Goal: Information Seeking & Learning: Learn about a topic

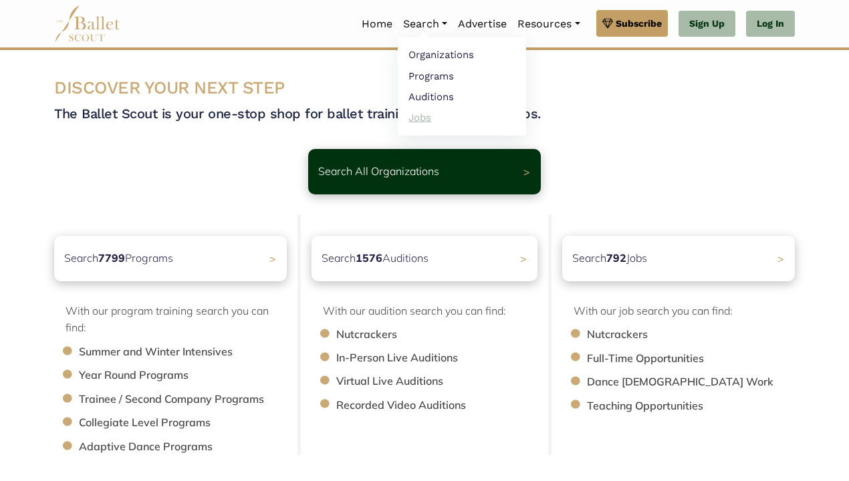
click at [423, 116] on link "Jobs" at bounding box center [462, 117] width 128 height 21
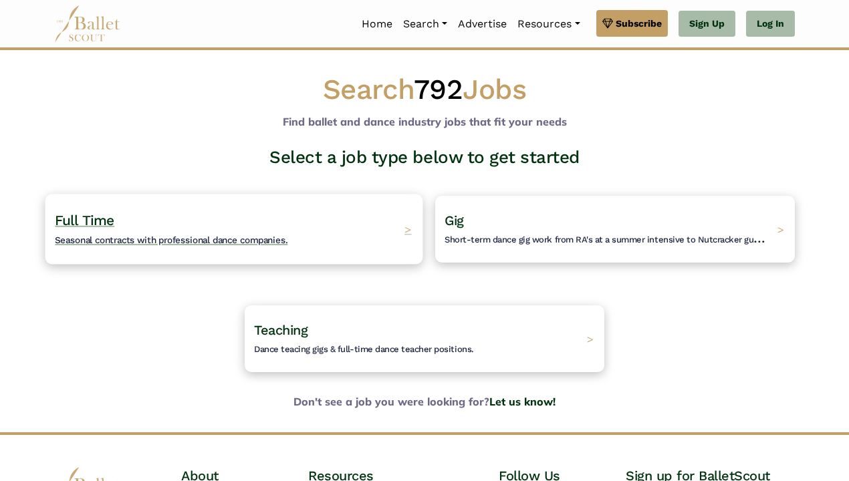
click at [296, 233] on div "Full Time Seasonal contracts with professional dance companies. >" at bounding box center [234, 229] width 378 height 70
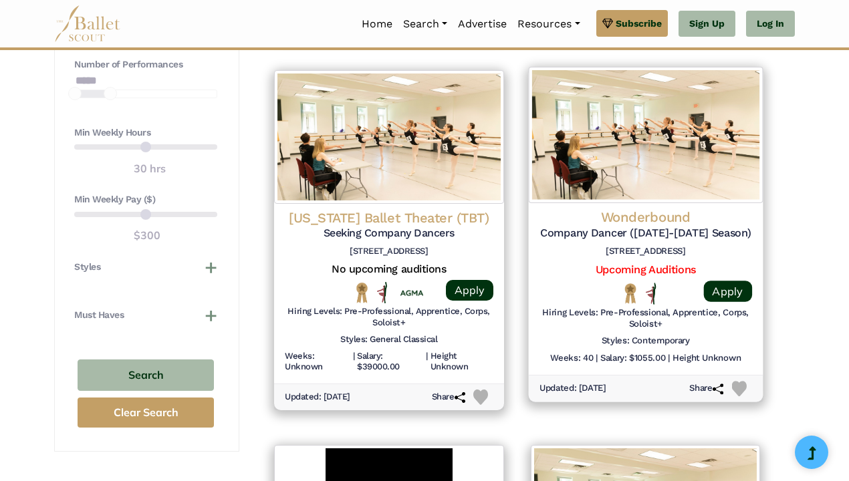
scroll to position [1012, 0]
click at [663, 208] on h4 "Wonderbound" at bounding box center [645, 217] width 213 height 18
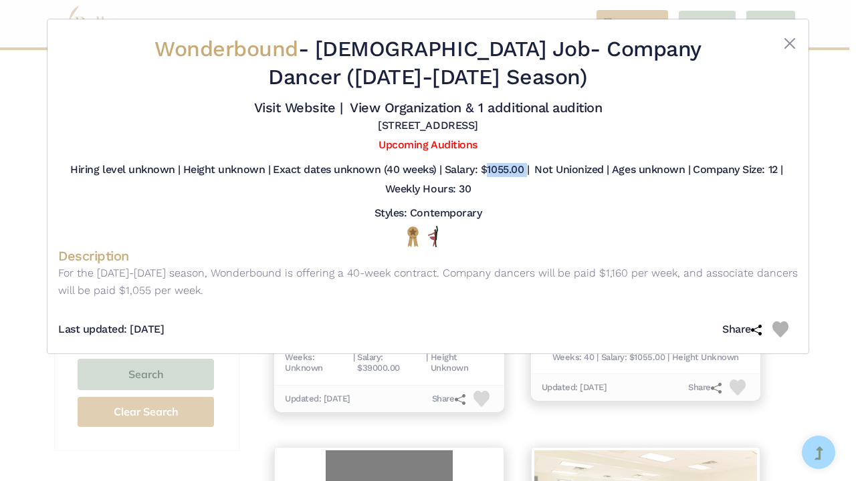
drag, startPoint x: 481, startPoint y: 170, endPoint x: 522, endPoint y: 171, distance: 40.1
click at [522, 171] on h5 "Salary: $1055.00 |" at bounding box center [487, 170] width 84 height 14
click at [518, 187] on div "Hiring level unknown | Height unknown | Exact dates unknown (40 weeks) | Salary…" at bounding box center [427, 182] width 739 height 39
drag, startPoint x: 481, startPoint y: 166, endPoint x: 528, endPoint y: 168, distance: 46.8
click at [528, 168] on h5 "Salary: $1055.00 |" at bounding box center [487, 170] width 84 height 14
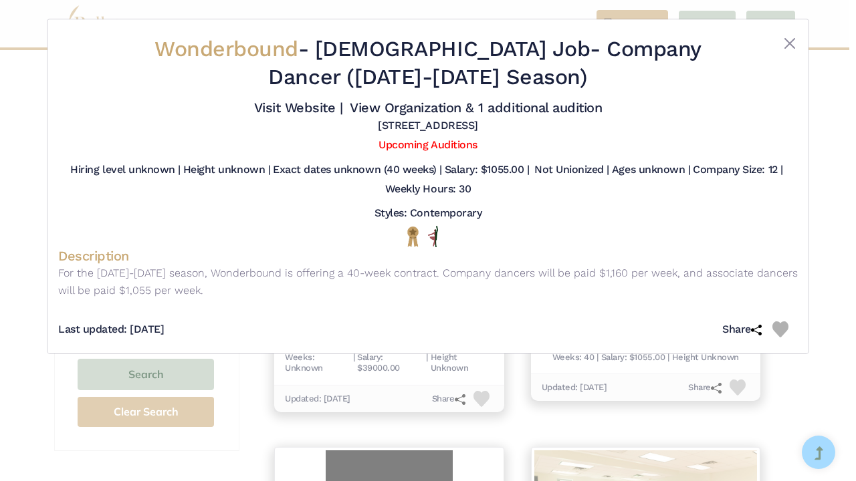
click at [488, 210] on div "Styles: Contemporary" at bounding box center [427, 216] width 739 height 19
drag, startPoint x: 483, startPoint y: 167, endPoint x: 521, endPoint y: 168, distance: 38.1
click at [522, 168] on h5 "Salary: $1055.00 |" at bounding box center [487, 170] width 84 height 14
click at [521, 168] on h5 "Salary: $1055.00 |" at bounding box center [487, 170] width 84 height 14
drag, startPoint x: 493, startPoint y: 159, endPoint x: 507, endPoint y: 163, distance: 14.0
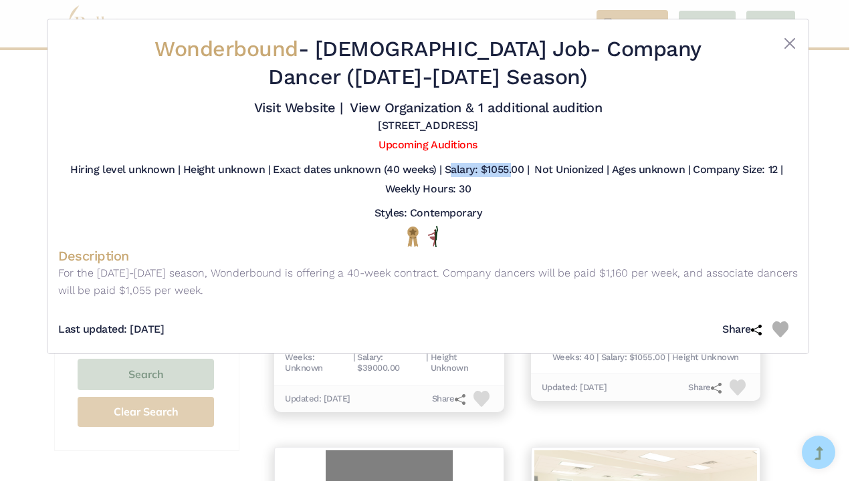
click at [507, 163] on div "Hiring level unknown | Height unknown | Exact dates unknown (40 weeks) | Salary…" at bounding box center [427, 182] width 739 height 49
click at [507, 163] on h5 "Salary: $1055.00 |" at bounding box center [487, 170] width 84 height 14
drag, startPoint x: 195, startPoint y: 264, endPoint x: 253, endPoint y: 285, distance: 62.4
click at [253, 285] on p "For the 2025-2026 season, Wonderbound is offering a 40-week contract. Company d…" at bounding box center [427, 282] width 739 height 34
click at [251, 284] on p "For the 2025-2026 season, Wonderbound is offering a 40-week contract. Company d…" at bounding box center [427, 282] width 739 height 34
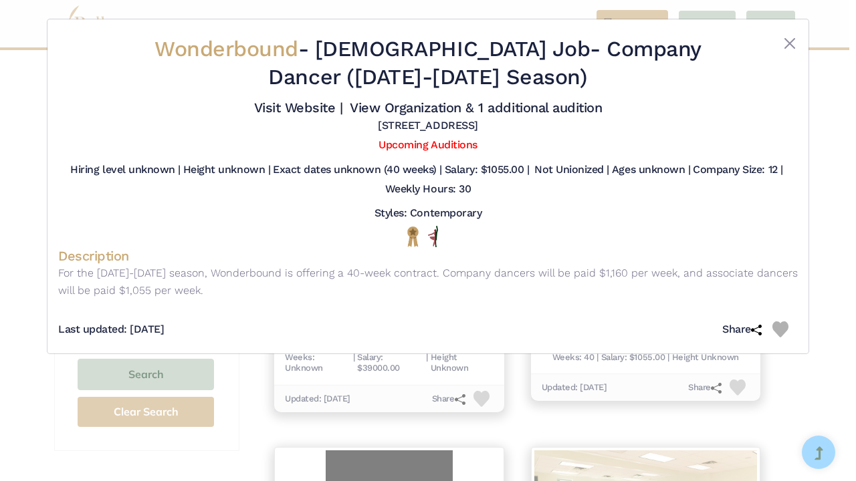
drag, startPoint x: 419, startPoint y: 269, endPoint x: 455, endPoint y: 286, distance: 40.1
click at [455, 286] on p "For the 2025-2026 season, Wonderbound is offering a 40-week contract. Company d…" at bounding box center [427, 282] width 739 height 34
click at [455, 287] on p "For the 2025-2026 season, Wonderbound is offering a 40-week contract. Company d…" at bounding box center [427, 282] width 739 height 34
drag, startPoint x: 477, startPoint y: 154, endPoint x: 533, endPoint y: 194, distance: 68.6
click at [533, 194] on div "Wonderbound - Full Time Job - Company Dancer (2025-2026 Season) Visit Website |…" at bounding box center [427, 186] width 739 height 313
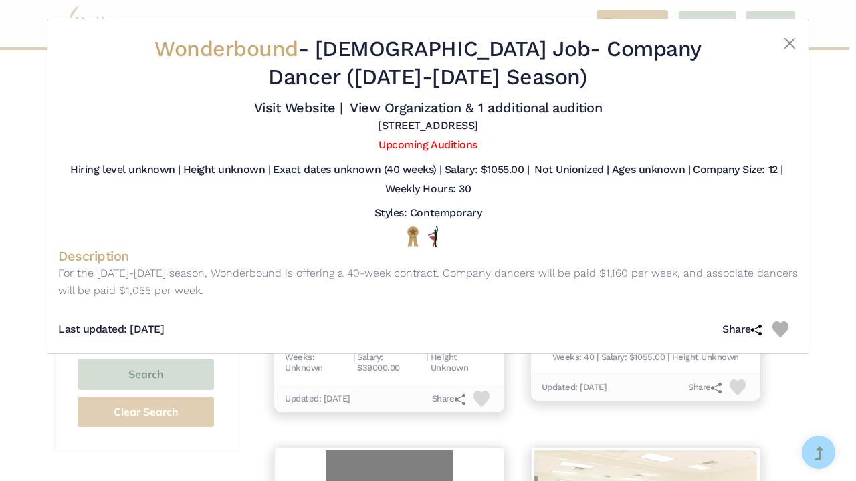
click at [533, 194] on div "Hiring level unknown | Height unknown | Exact dates unknown (40 weeks) | Salary…" at bounding box center [427, 182] width 739 height 39
click at [789, 43] on button "Close" at bounding box center [790, 43] width 16 height 16
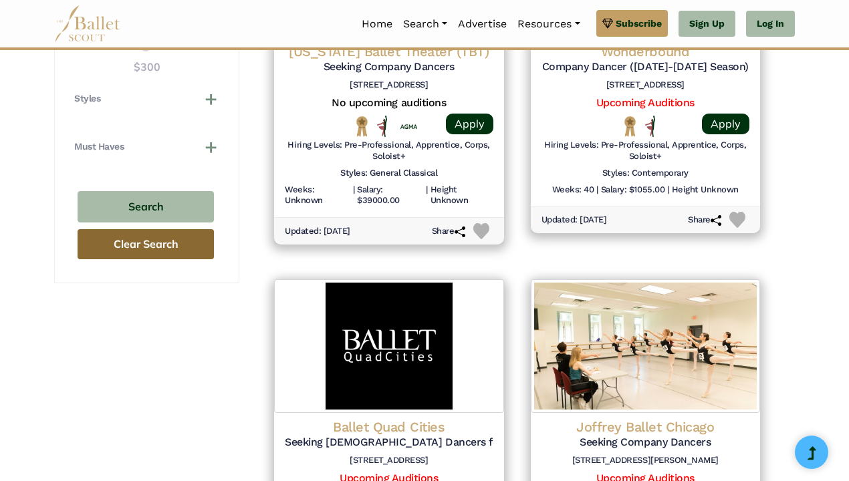
scroll to position [1095, 0]
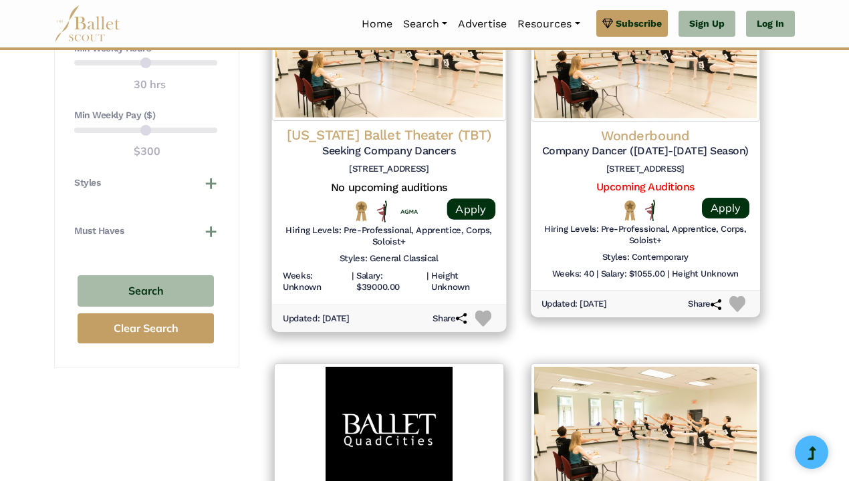
click at [409, 144] on h5 "Seeking Company Dancers" at bounding box center [389, 151] width 213 height 14
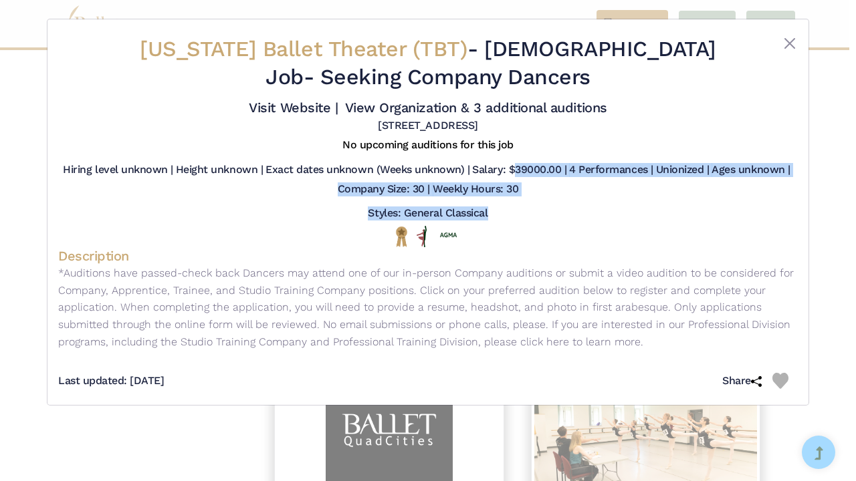
drag, startPoint x: 510, startPoint y: 164, endPoint x: 558, endPoint y: 214, distance: 69.0
click at [558, 214] on div "Texas Ballet Theater (TBT) - Full Time Job - Seeking Company Dancers Visit Webs…" at bounding box center [427, 212] width 739 height 364
click at [558, 214] on div "Styles: General Classical" at bounding box center [427, 216] width 739 height 19
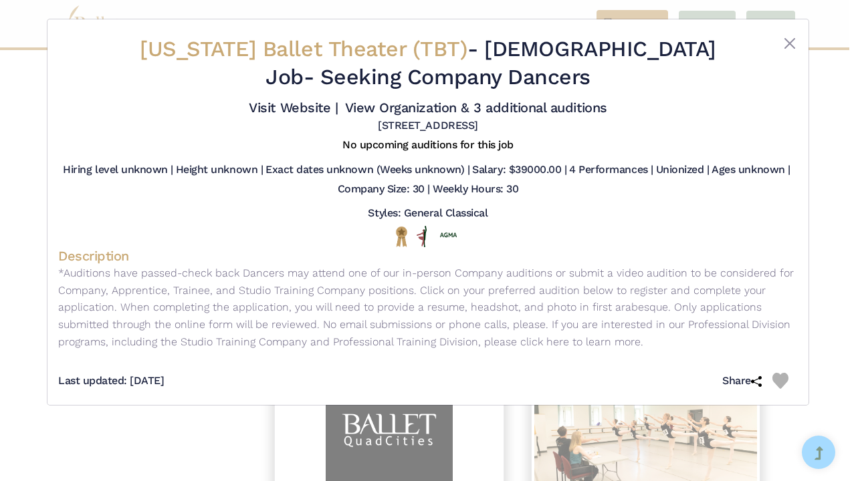
click at [532, 171] on h5 "Salary: $39000.00 |" at bounding box center [519, 170] width 94 height 14
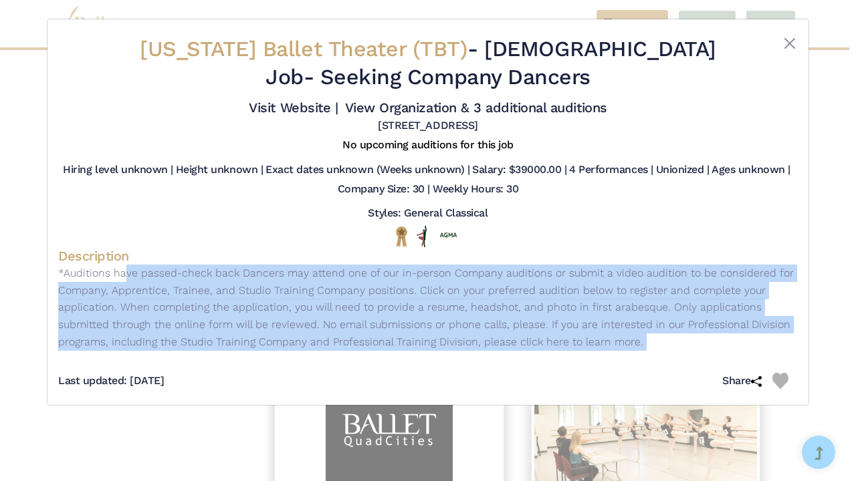
drag, startPoint x: 88, startPoint y: 273, endPoint x: 231, endPoint y: 364, distance: 169.5
click at [231, 364] on div "Texas Ballet Theater (TBT) - Full Time Job - Seeking Company Dancers Visit Webs…" at bounding box center [427, 212] width 761 height 386
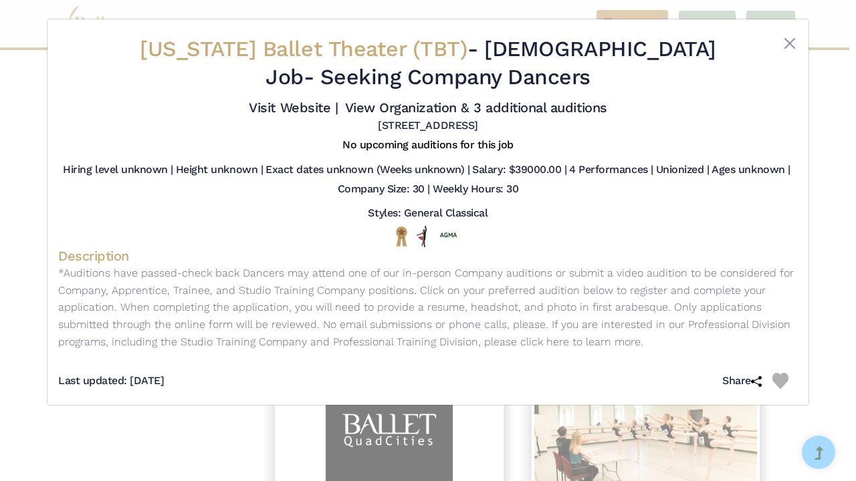
click at [227, 364] on div "Last updated: July 19, 2025 Share" at bounding box center [427, 375] width 739 height 37
drag, startPoint x: 126, startPoint y: 378, endPoint x: 268, endPoint y: 378, distance: 141.7
click at [268, 378] on div "Last updated: July 19, 2025 Share" at bounding box center [427, 375] width 739 height 37
click at [268, 377] on div "Last updated: July 19, 2025 Share" at bounding box center [427, 375] width 739 height 37
click at [292, 105] on link "Visit Website |" at bounding box center [293, 108] width 89 height 16
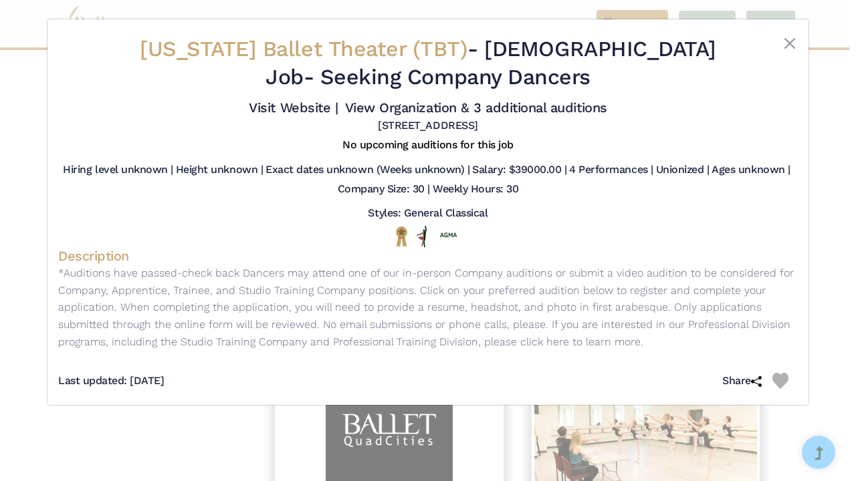
click at [798, 42] on div "Texas Ballet Theater (TBT) - Full Time Job - Seeking Company Dancers Visit Webs…" at bounding box center [427, 212] width 761 height 386
click at [784, 42] on button "Close" at bounding box center [790, 43] width 16 height 16
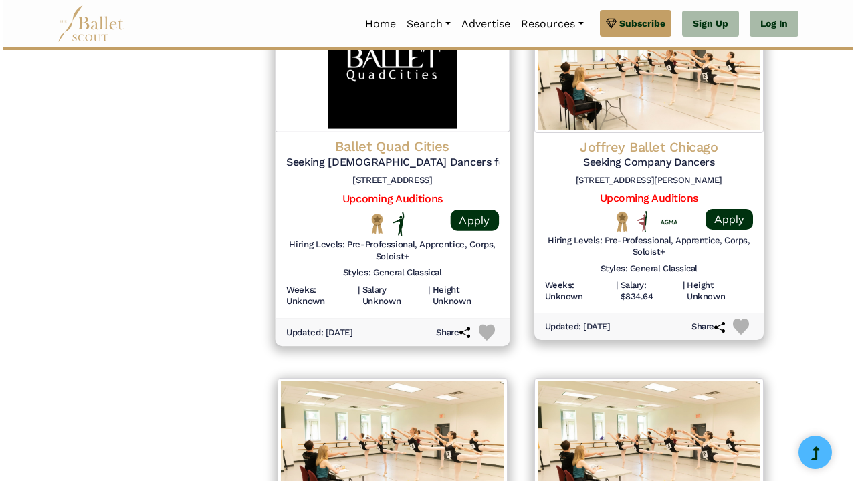
scroll to position [933, 0]
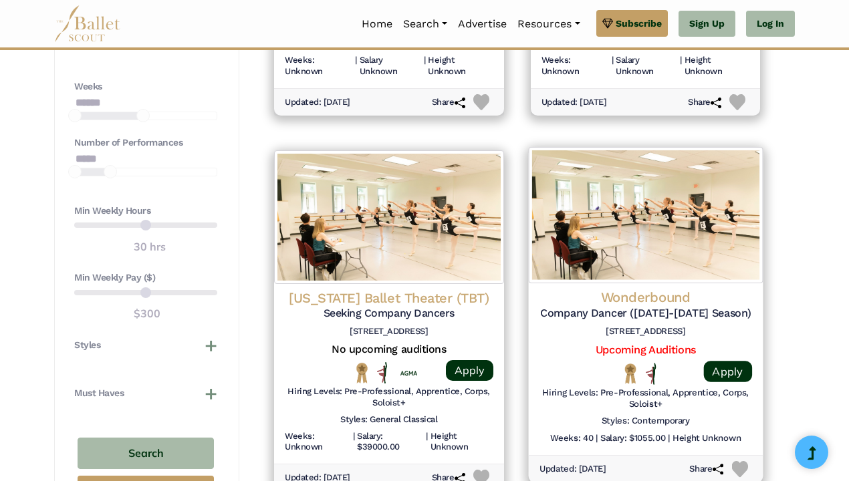
click at [590, 289] on h4 "Wonderbound" at bounding box center [645, 298] width 213 height 18
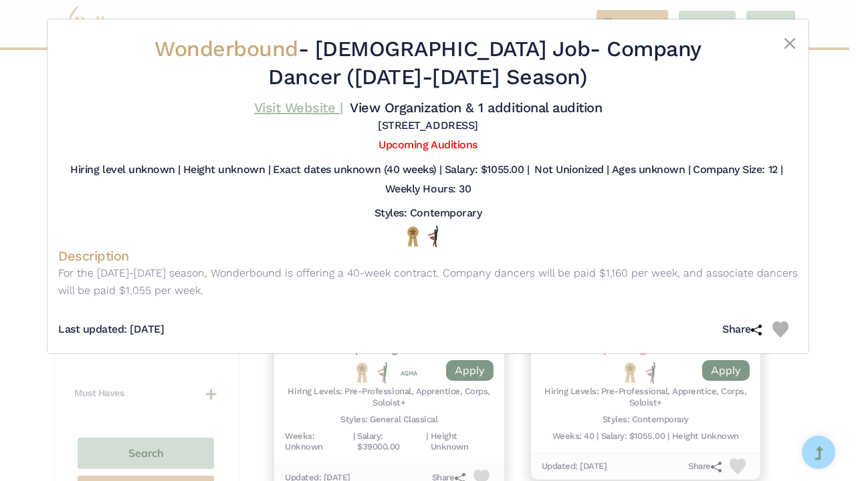
click at [309, 106] on link "Visit Website |" at bounding box center [298, 108] width 89 height 16
click at [786, 44] on button "Close" at bounding box center [790, 43] width 16 height 16
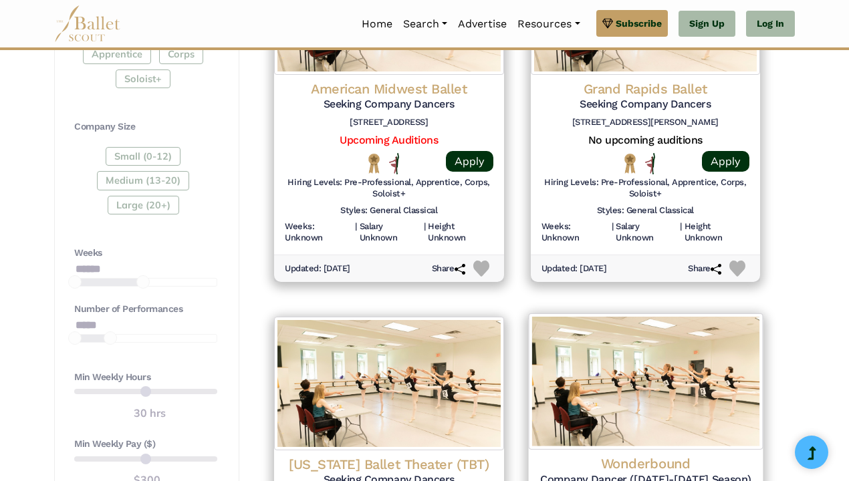
scroll to position [768, 0]
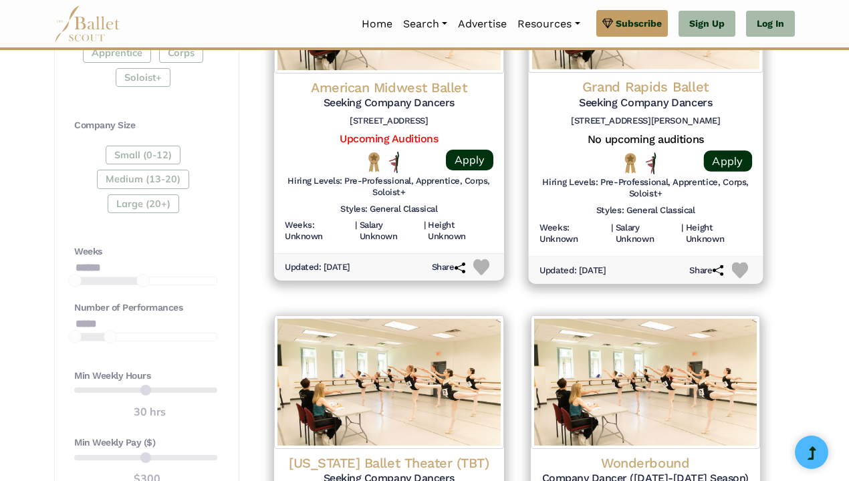
click at [665, 84] on h4 "Grand Rapids Ballet" at bounding box center [645, 87] width 213 height 18
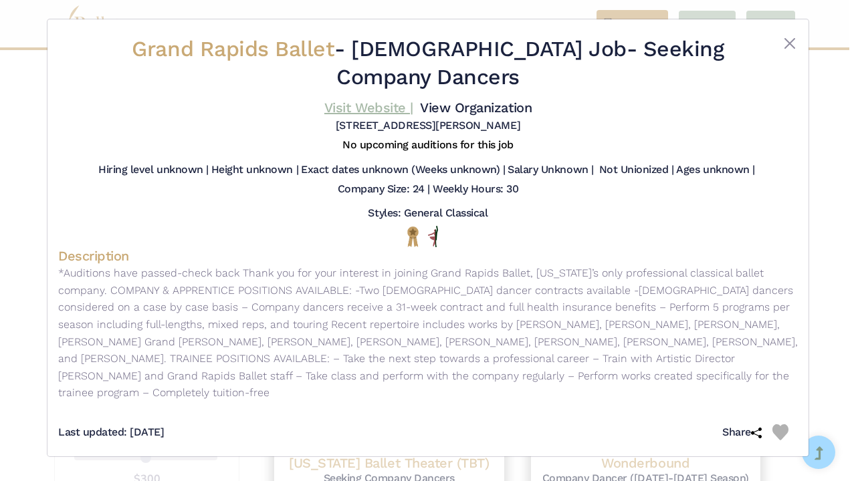
click at [377, 103] on link "Visit Website |" at bounding box center [368, 108] width 89 height 16
click at [782, 45] on button "Close" at bounding box center [790, 43] width 16 height 16
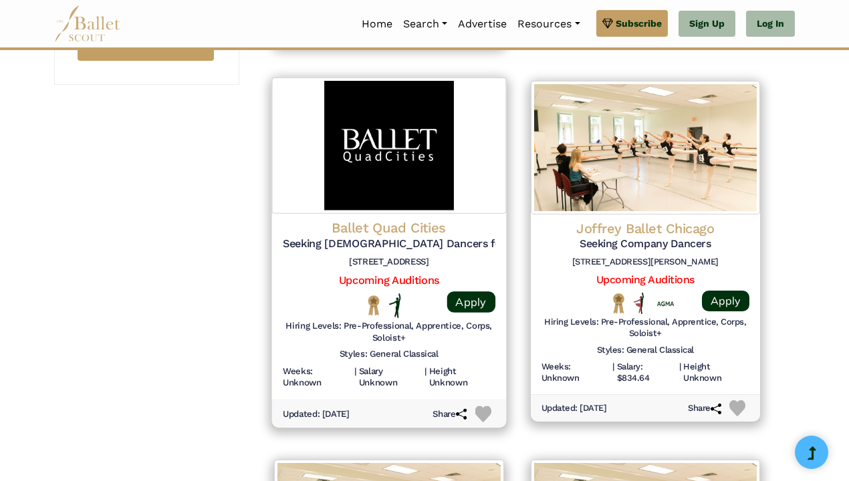
scroll to position [1380, 0]
